Goal: Information Seeking & Learning: Learn about a topic

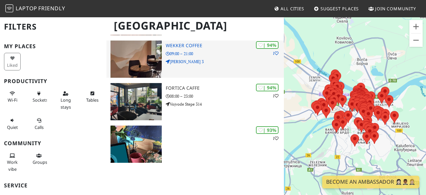
scroll to position [208, 0]
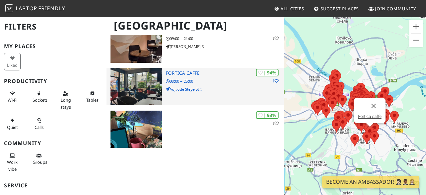
click at [179, 72] on h3 "Fortica caffe" at bounding box center [225, 74] width 118 height 6
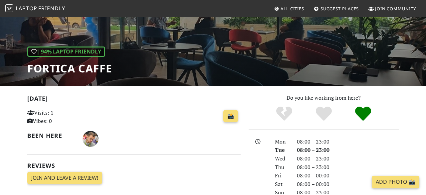
scroll to position [173, 0]
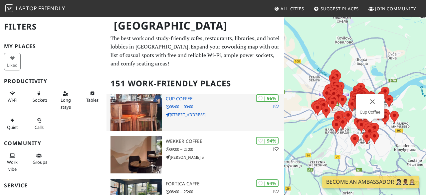
scroll to position [1, 0]
click at [192, 97] on div "| 96% 1 Cup Coffee 08:00 – 00:00 Kumodraška 155, Beograd 11010, Serbia" at bounding box center [225, 112] width 118 height 37
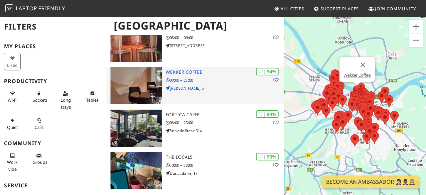
scroll to position [73, 0]
click at [189, 73] on h3 "Wekker Coffee" at bounding box center [225, 73] width 118 height 6
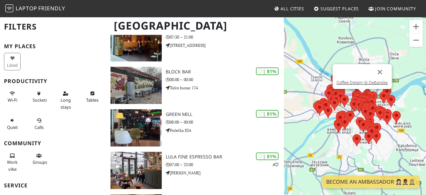
scroll to position [1689, 0]
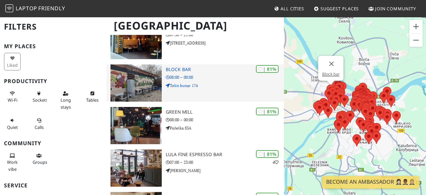
click at [178, 69] on h3 "Block bar" at bounding box center [225, 70] width 118 height 6
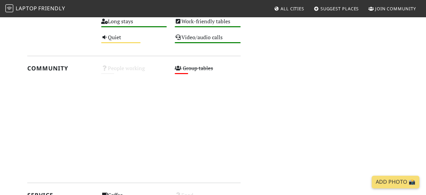
scroll to position [311, 0]
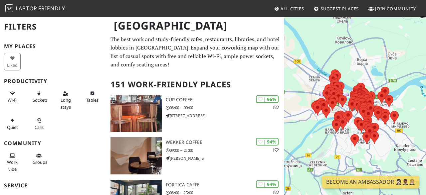
scroll to position [1, 0]
